Goal: Book appointment/travel/reservation

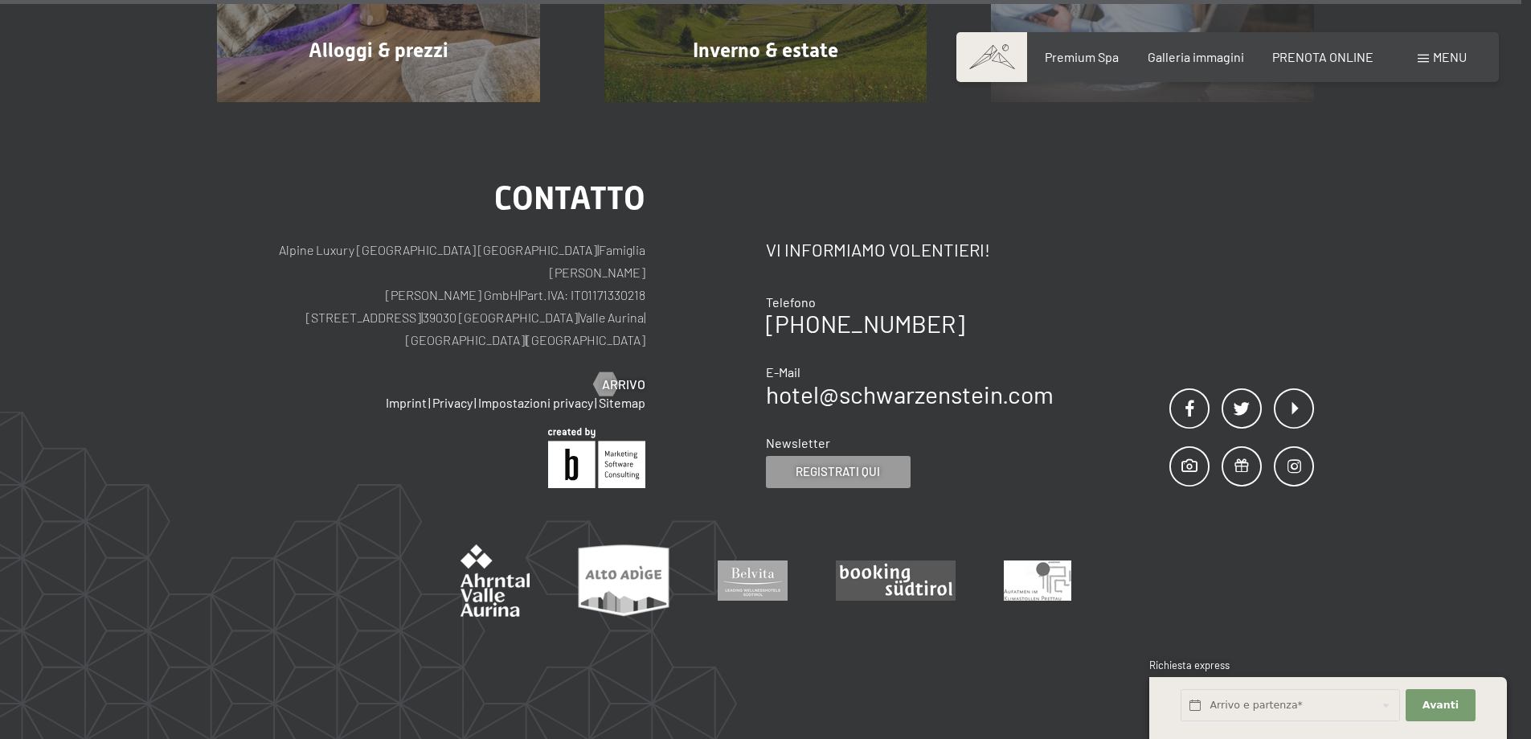
scroll to position [8174, 0]
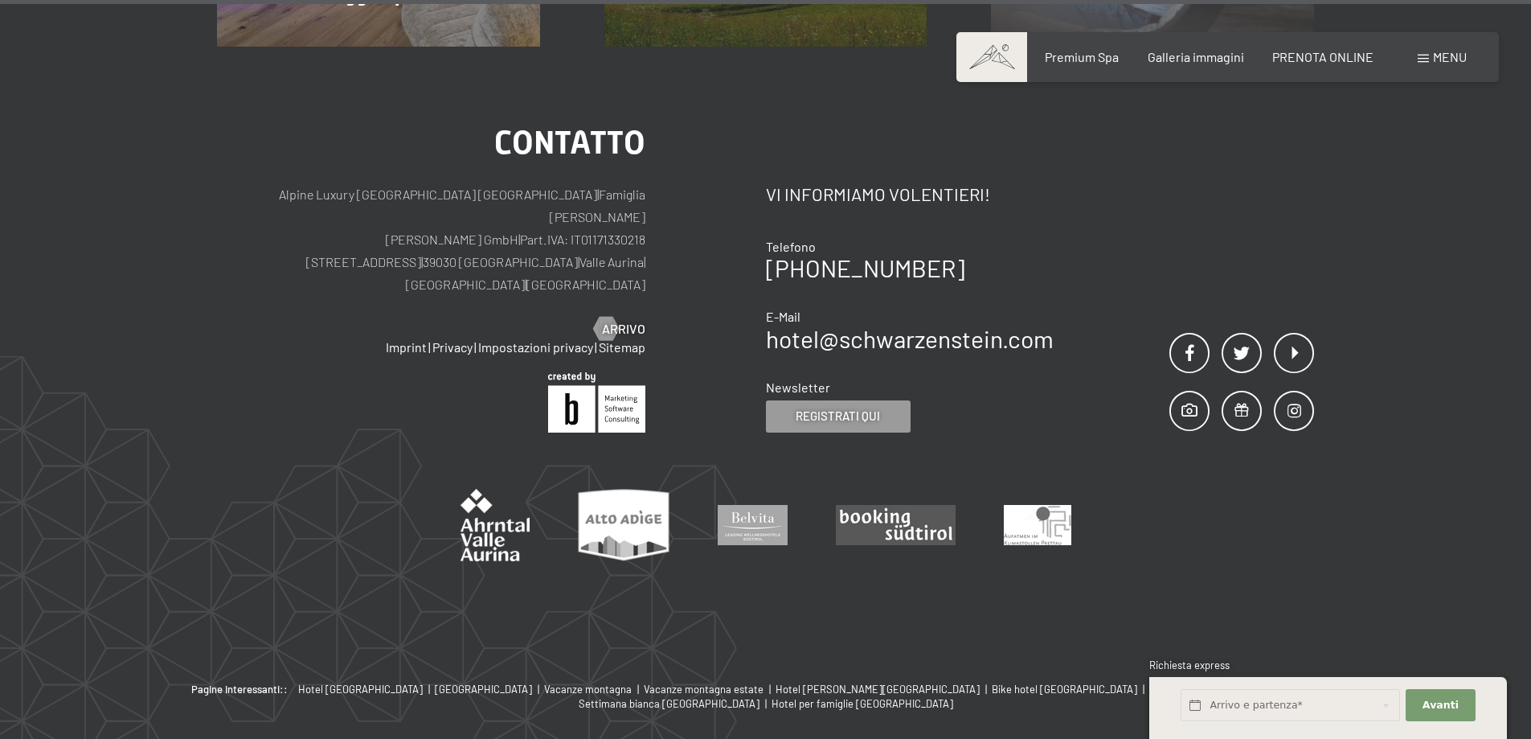
click at [1433, 55] on span "Menu" at bounding box center [1450, 56] width 34 height 15
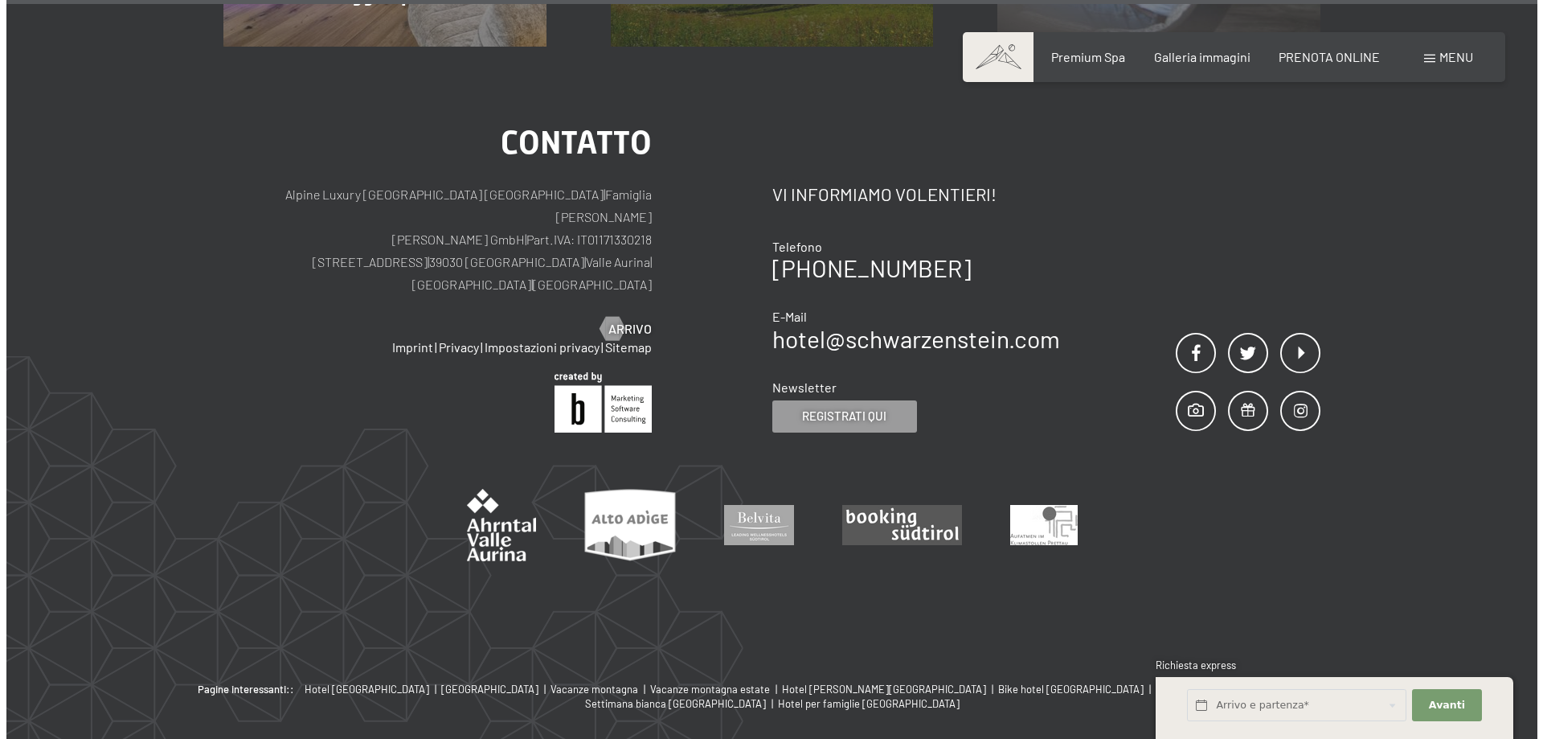
scroll to position [8210, 0]
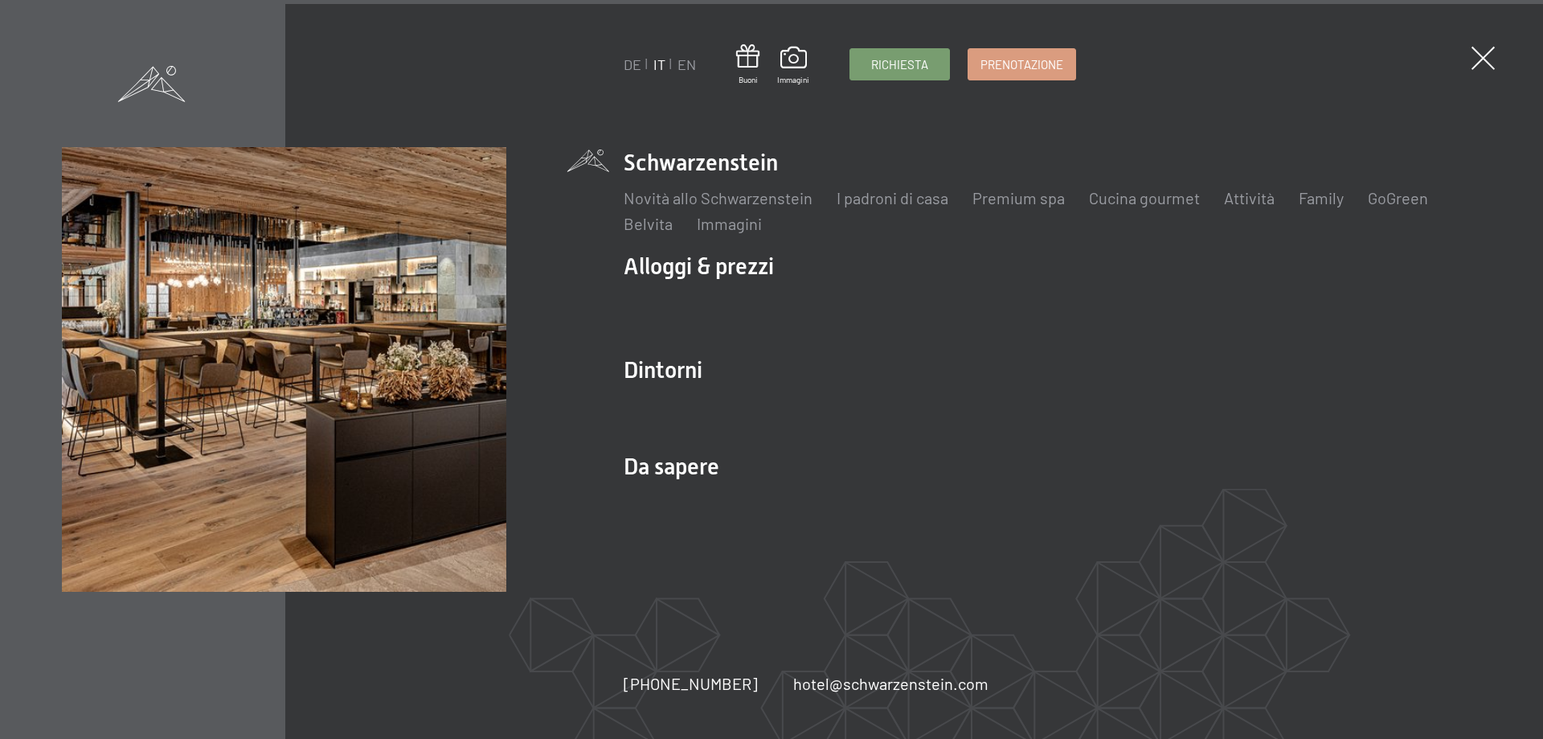
click at [655, 62] on link "IT" at bounding box center [660, 64] width 12 height 18
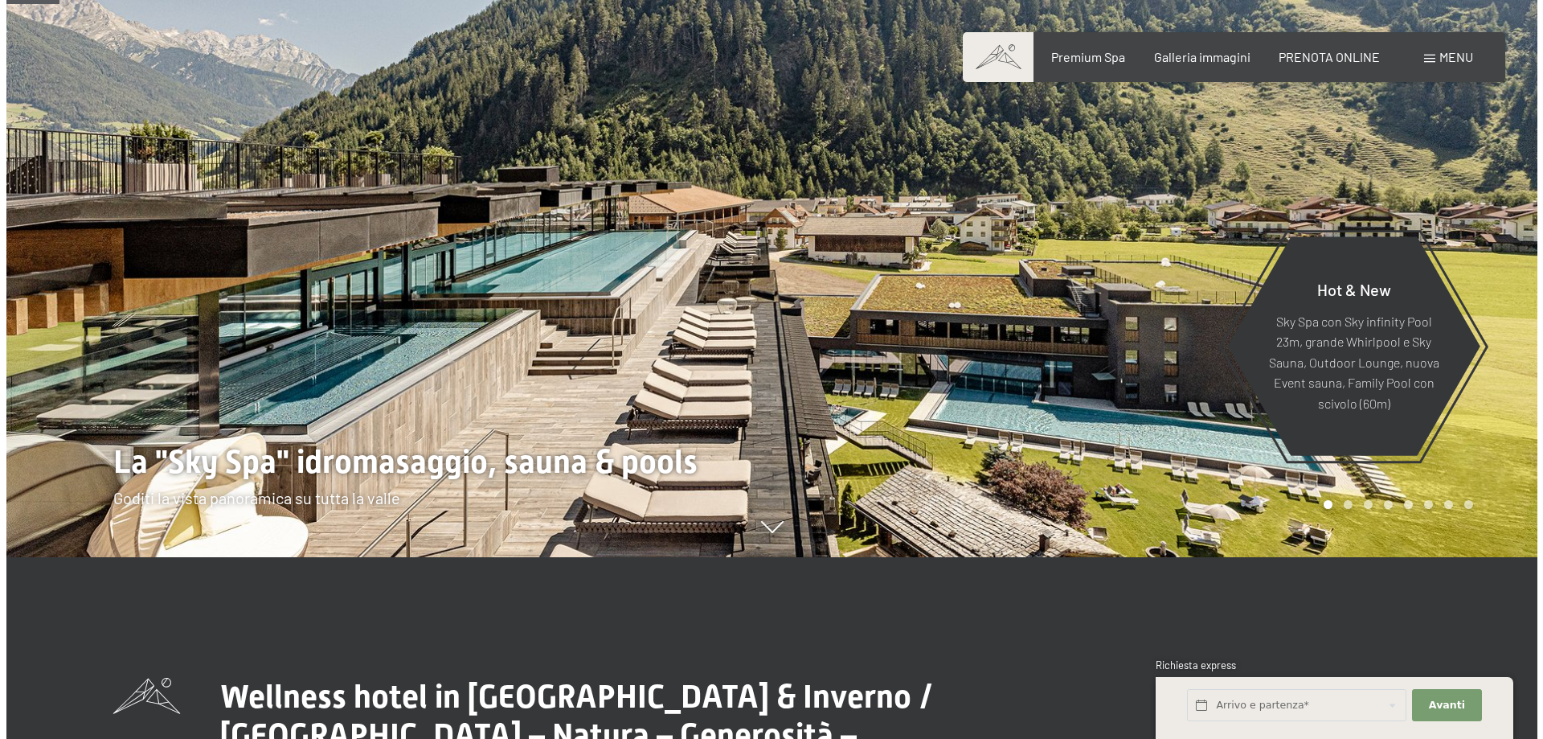
scroll to position [322, 0]
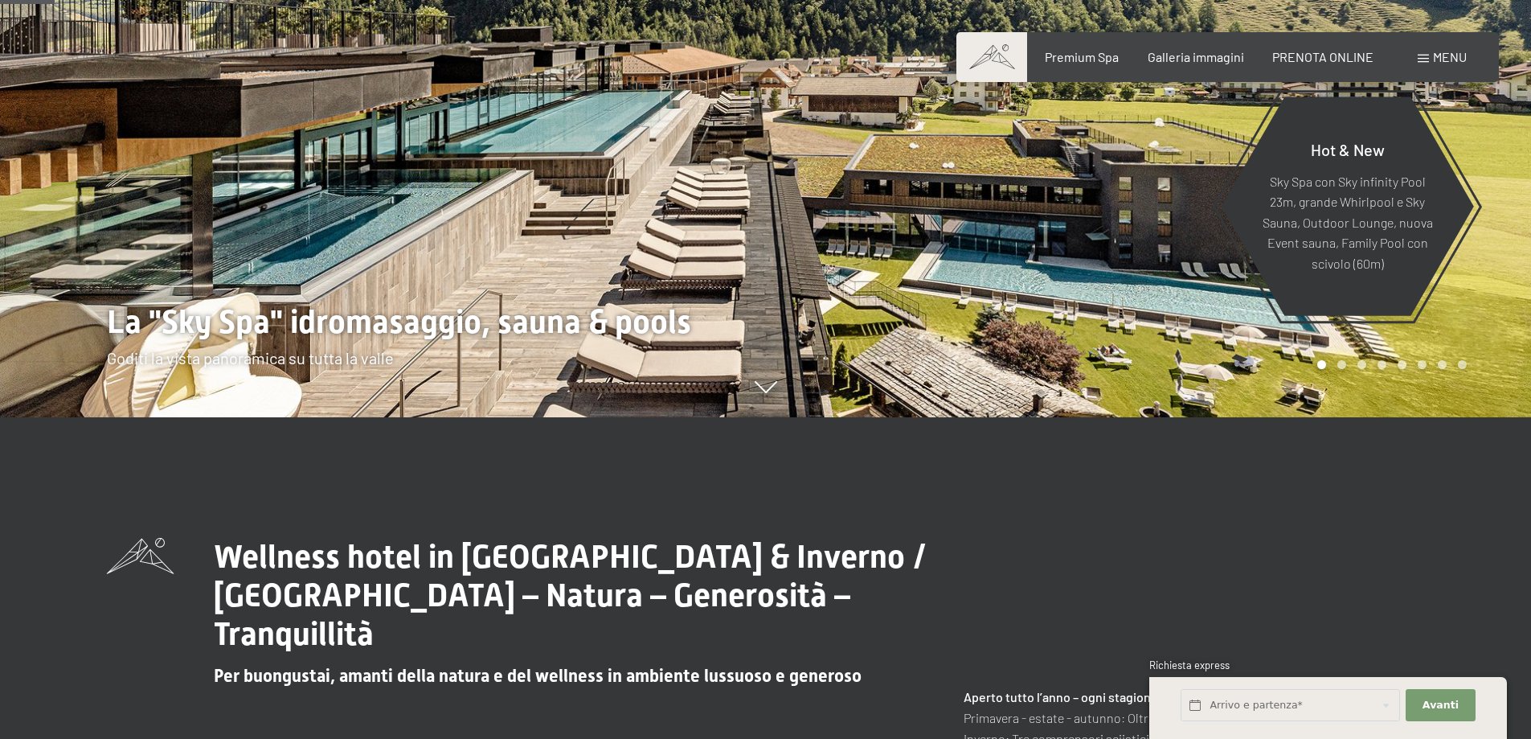
click at [1453, 60] on span "Menu" at bounding box center [1450, 56] width 34 height 15
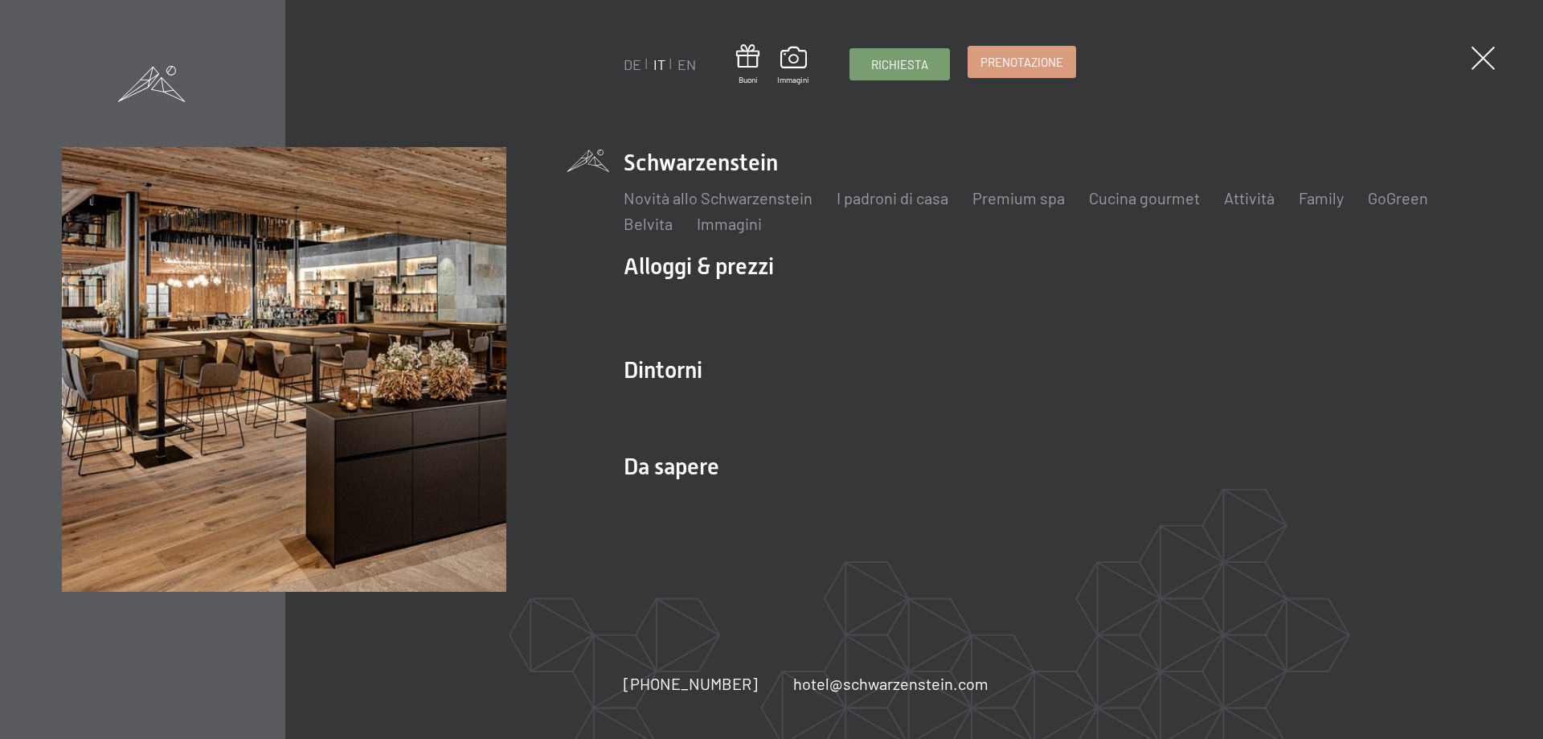
click at [1028, 66] on span "Prenotazione" at bounding box center [1022, 62] width 83 height 17
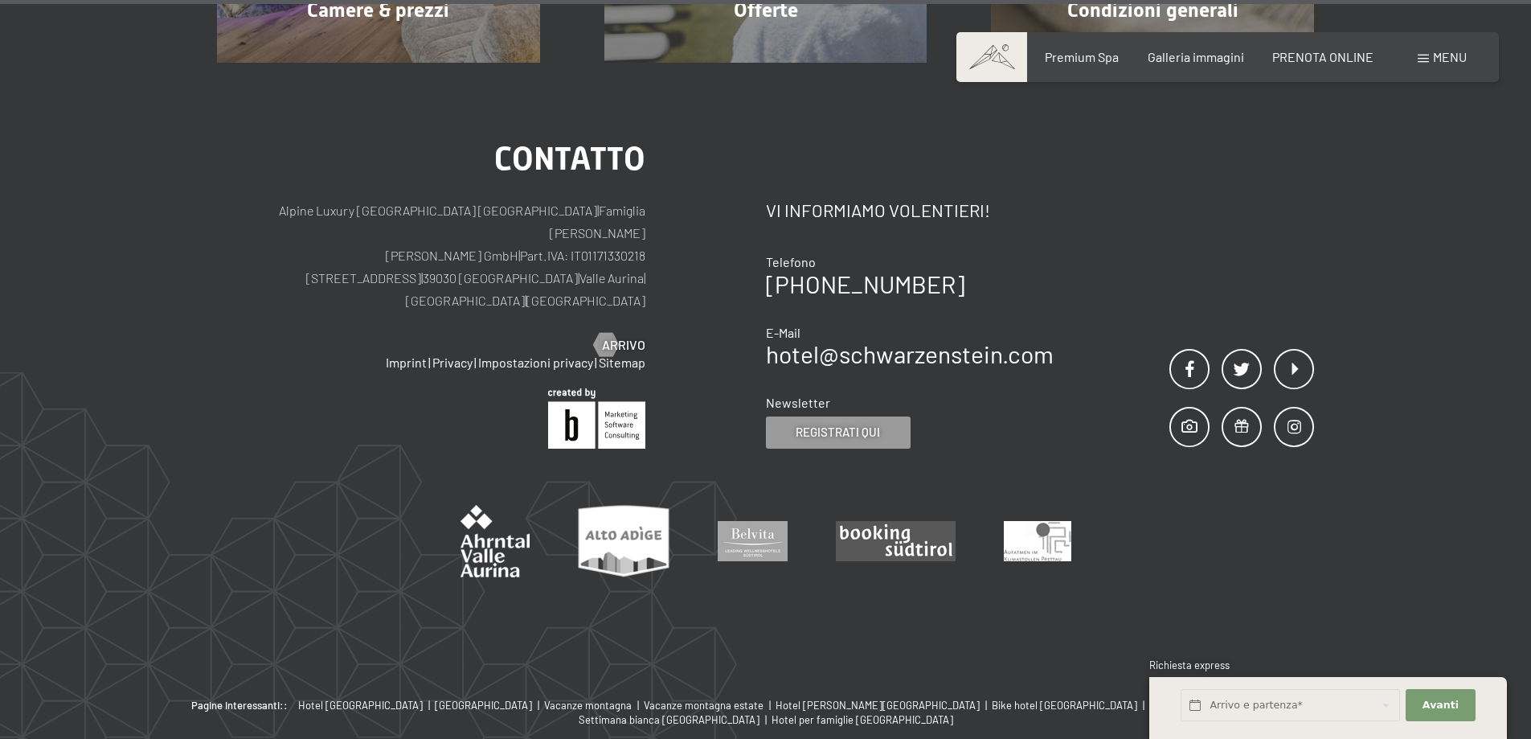
scroll to position [5555, 0]
